Goal: Communication & Community: Answer question/provide support

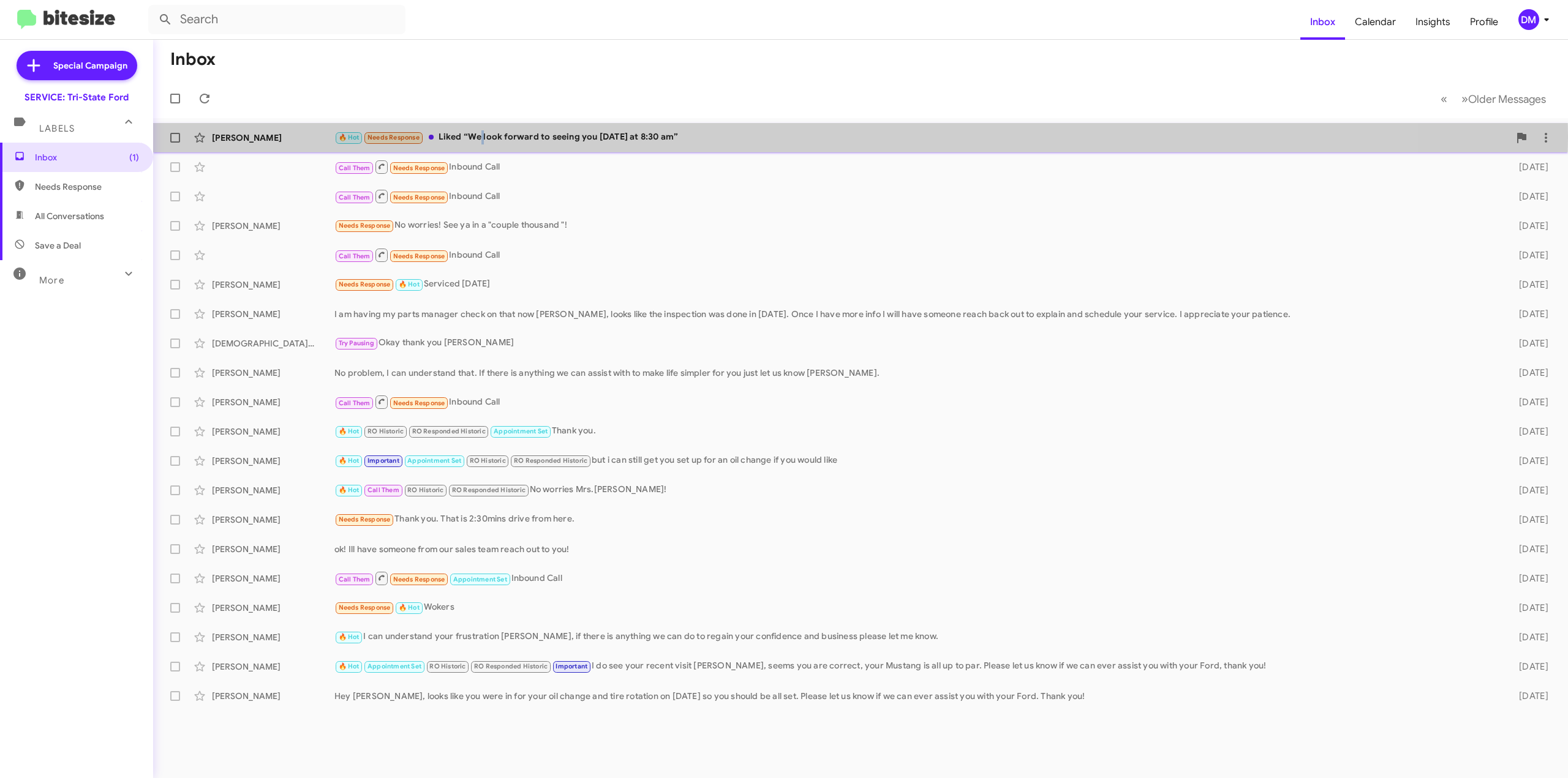
click at [480, 138] on div "🔥 Hot Needs Response Liked “We look forward to seeing you [DATE] at 8:30 am”" at bounding box center [921, 137] width 1174 height 14
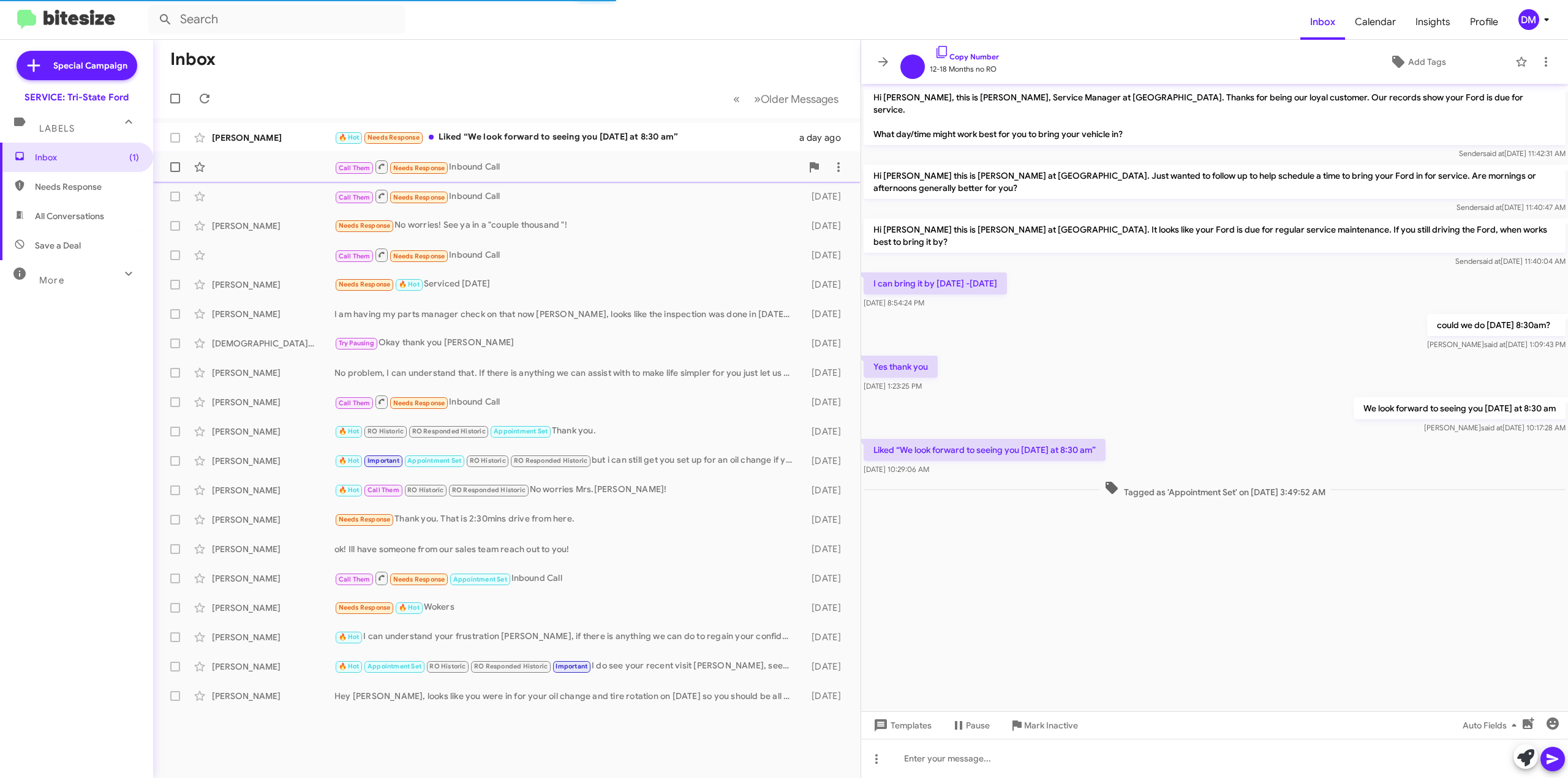
click at [481, 174] on div "Call Them Needs Response Inbound Call" at bounding box center [568, 167] width 467 height 15
click at [481, 144] on div "[PERSON_NAME] 🔥 Hot Needs Response Liked “We look forward to seeing you [DATE] …" at bounding box center [506, 137] width 688 height 24
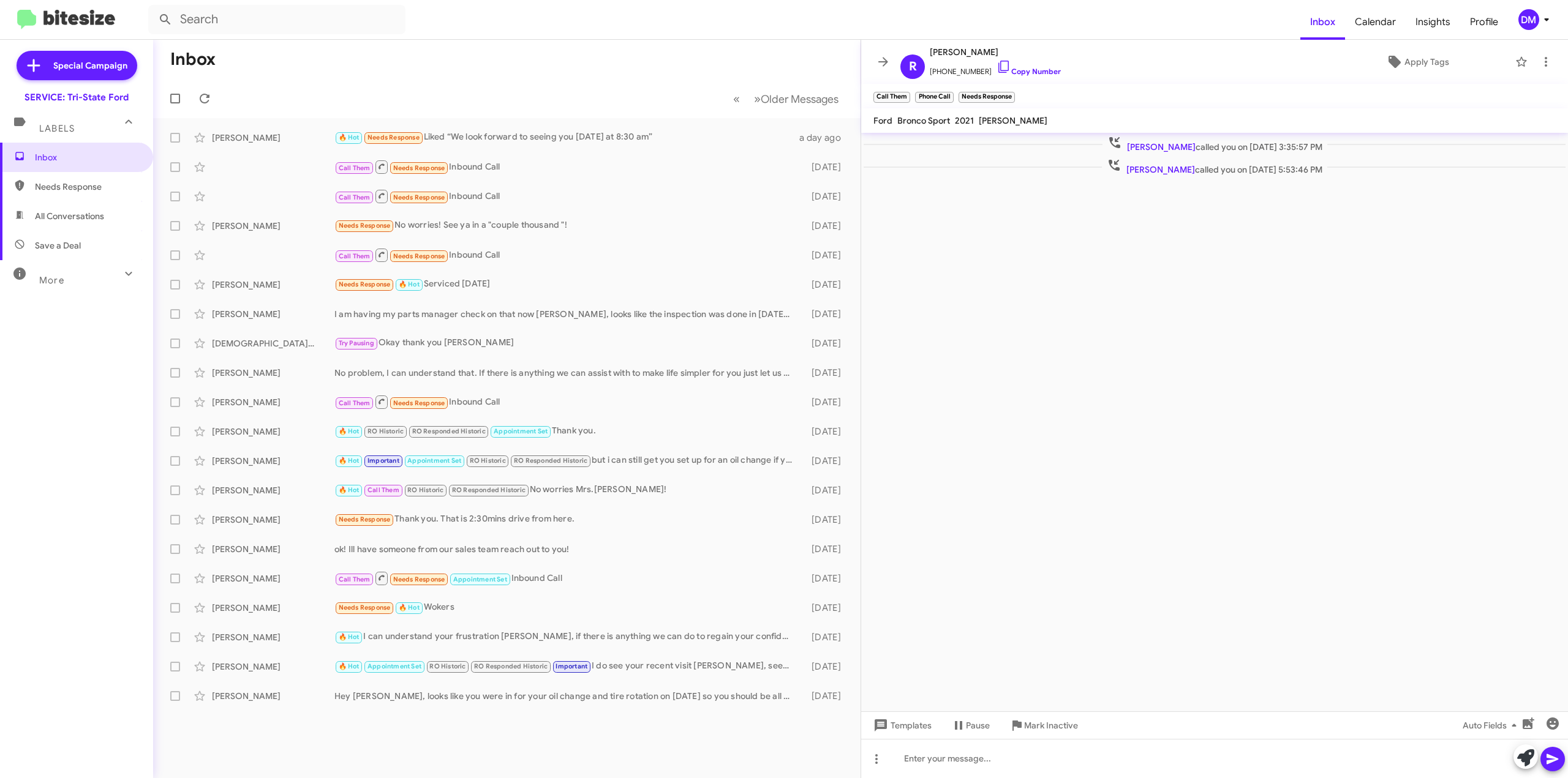
click at [49, 282] on span "More" at bounding box center [52, 280] width 25 height 11
click at [49, 313] on span "Important" at bounding box center [86, 314] width 104 height 13
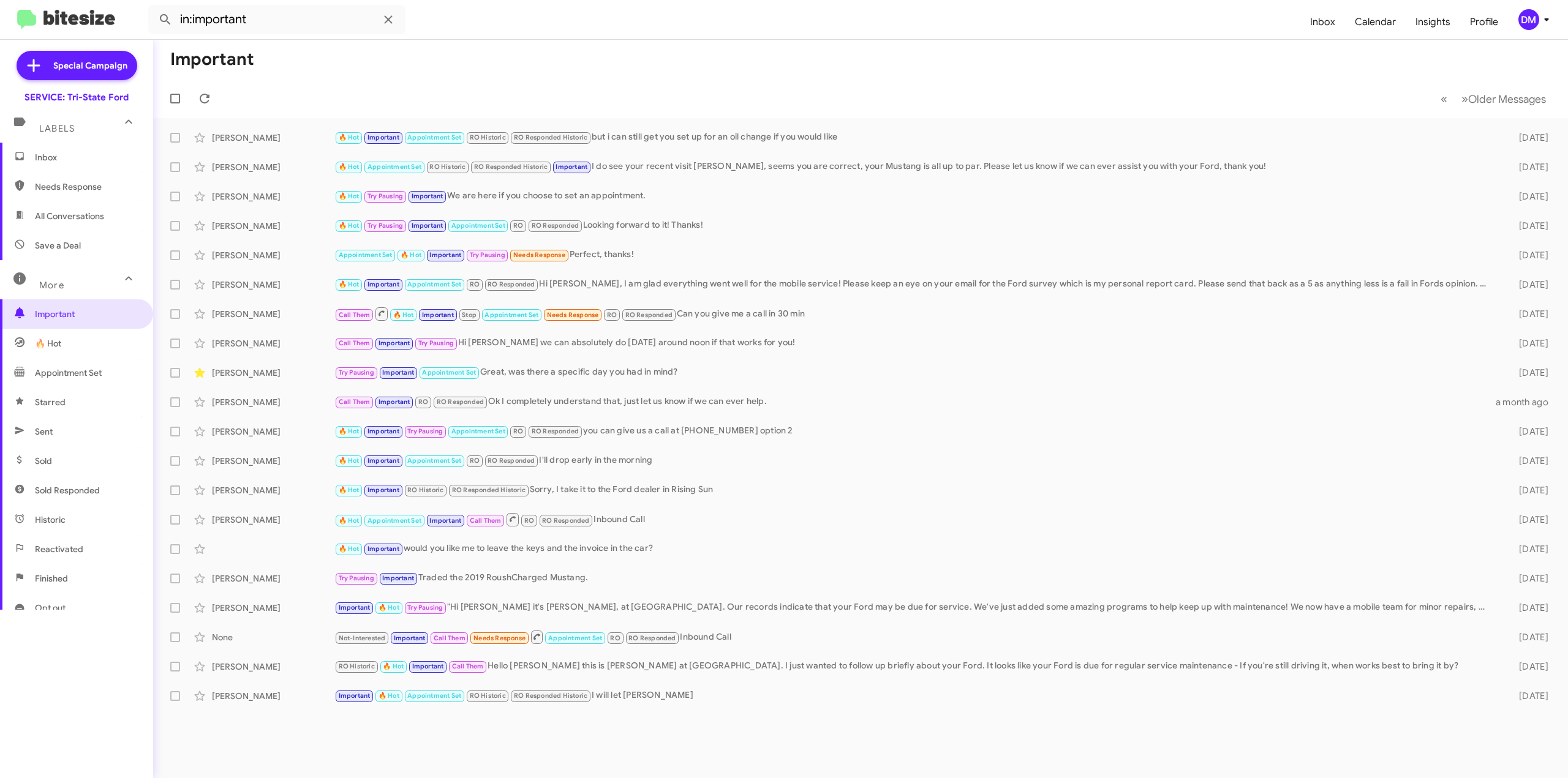
click at [78, 189] on span "Needs Response" at bounding box center [86, 186] width 104 height 13
type input "in:needs-response"
